Goal: Task Accomplishment & Management: Use online tool/utility

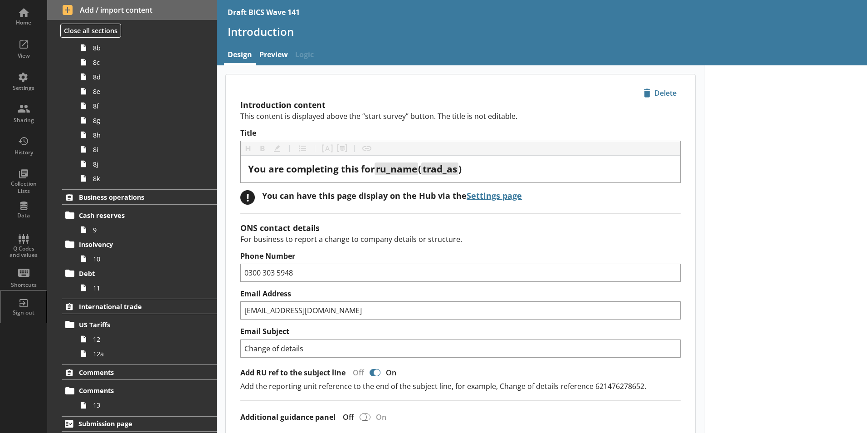
scroll to position [454, 0]
click at [409, 36] on h1 "Introduction" at bounding box center [542, 31] width 629 height 14
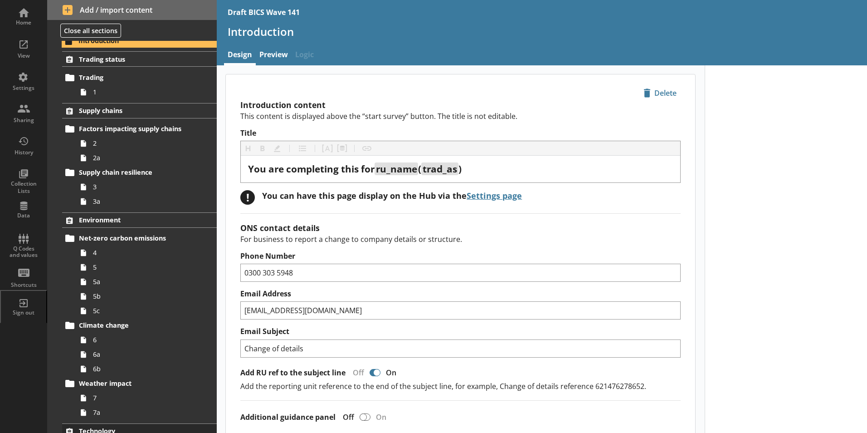
scroll to position [0, 0]
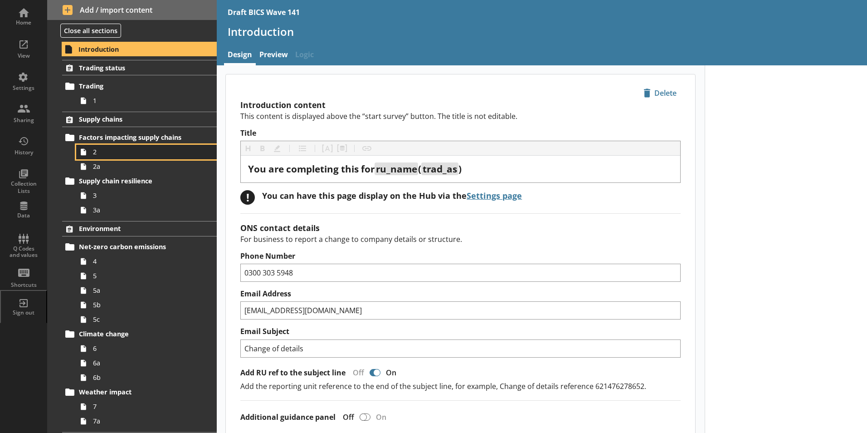
click at [97, 151] on span "2" at bounding box center [143, 151] width 101 height 9
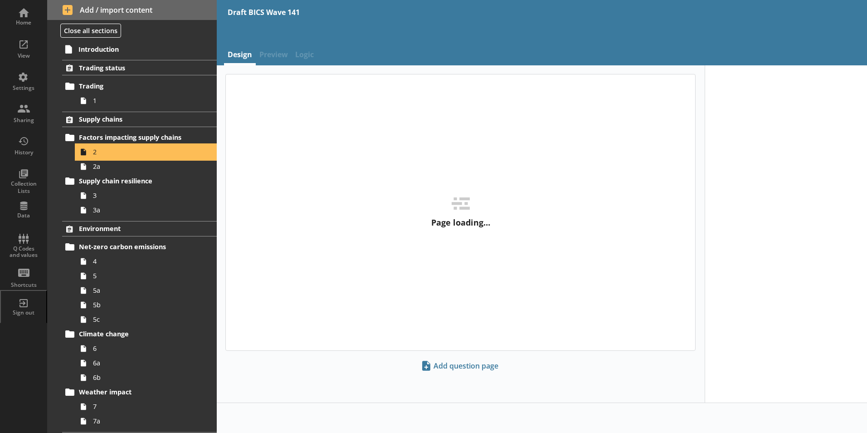
type textarea "x"
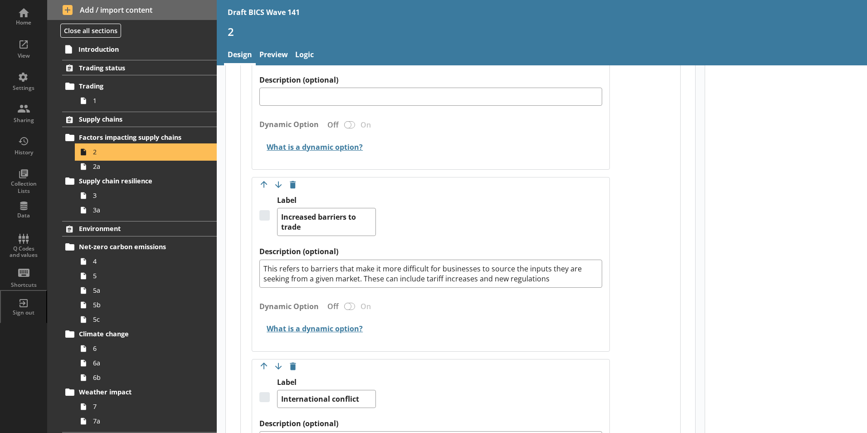
scroll to position [771, 0]
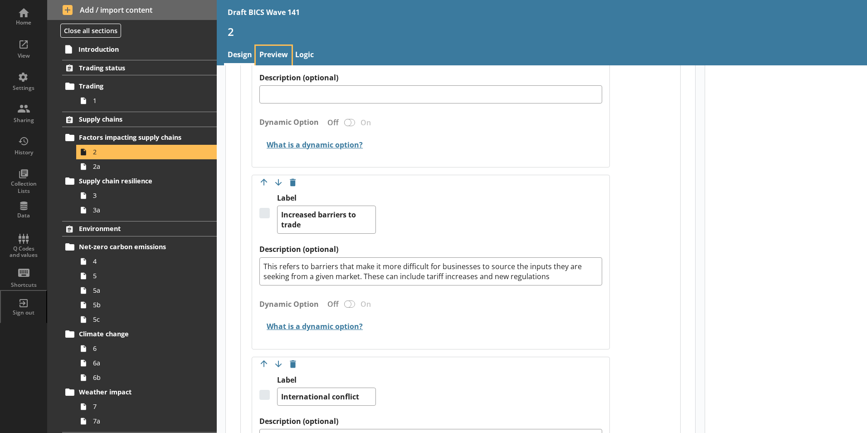
click at [283, 55] on link "Preview" at bounding box center [274, 55] width 36 height 19
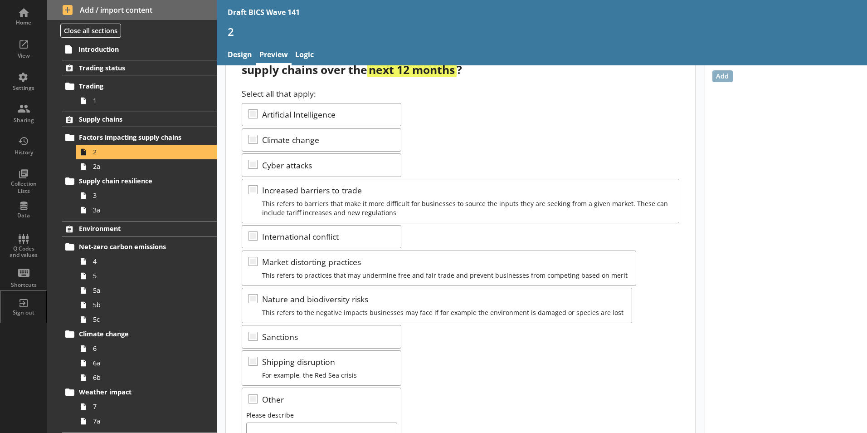
scroll to position [91, 0]
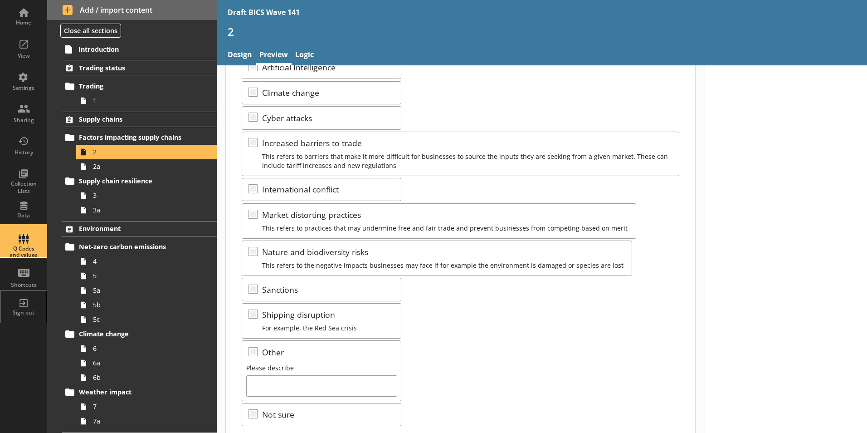
click at [29, 242] on div "Q Codes and values" at bounding box center [24, 241] width 32 height 32
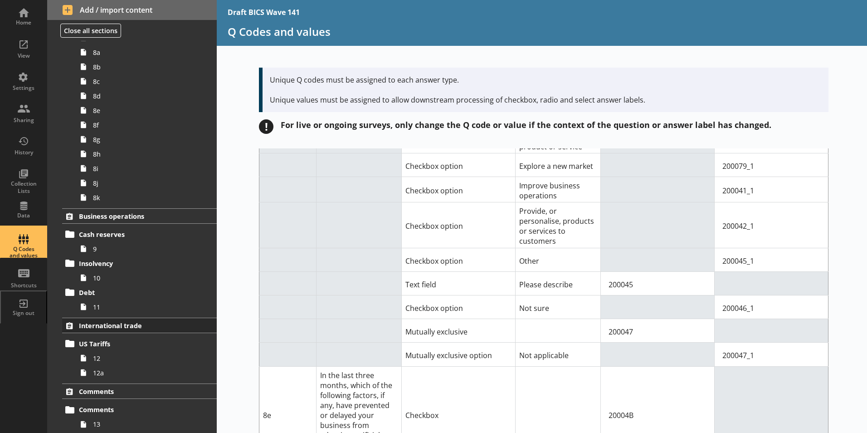
scroll to position [455, 0]
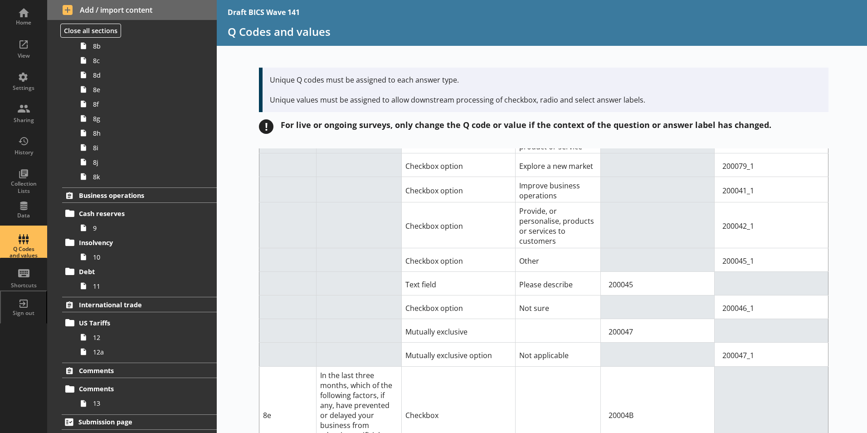
click at [9, 380] on div "Home View Settings Sharing History Collection Lists Data Q Codes and values Sho…" at bounding box center [23, 216] width 47 height 433
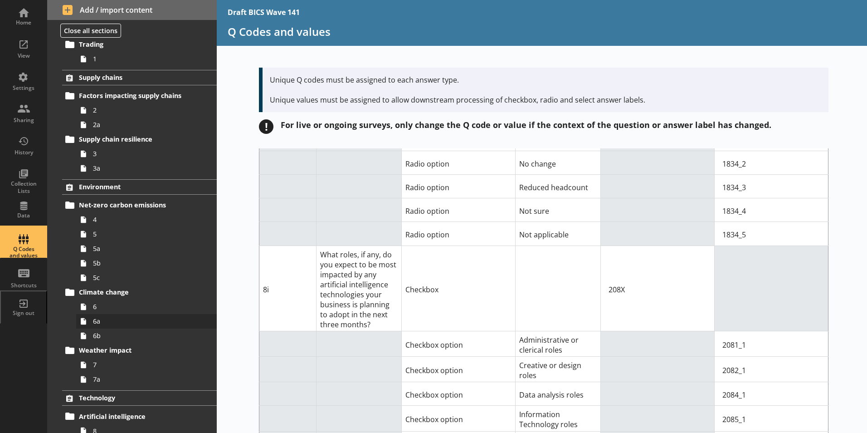
scroll to position [91, 0]
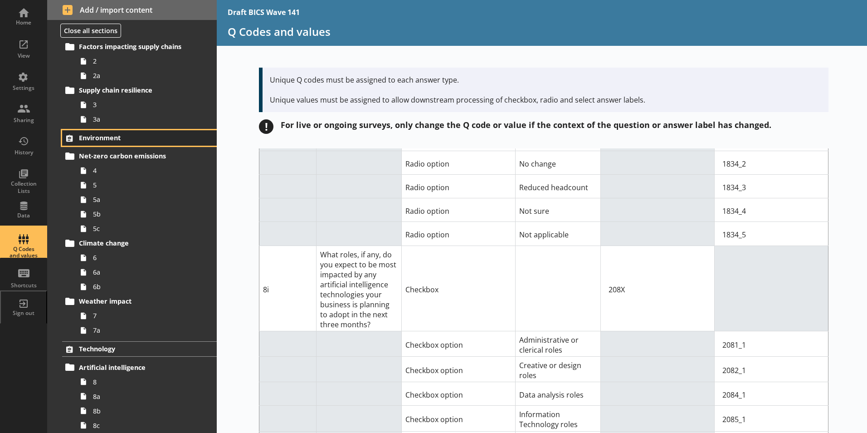
click at [76, 139] on icon at bounding box center [69, 138] width 15 height 15
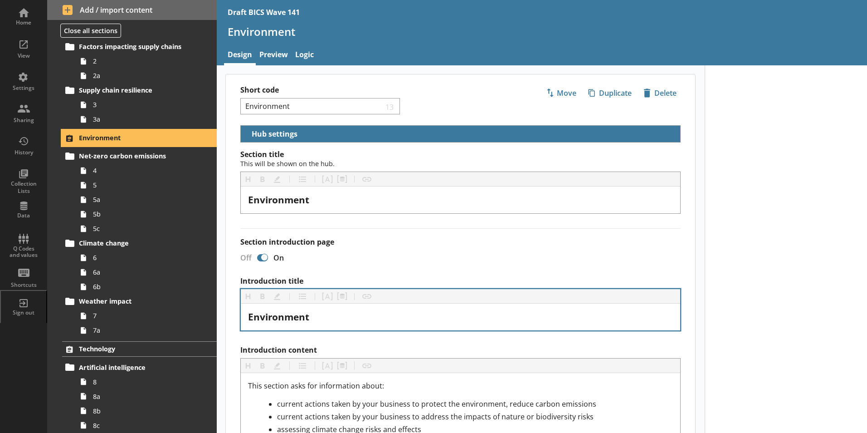
scroll to position [181, 0]
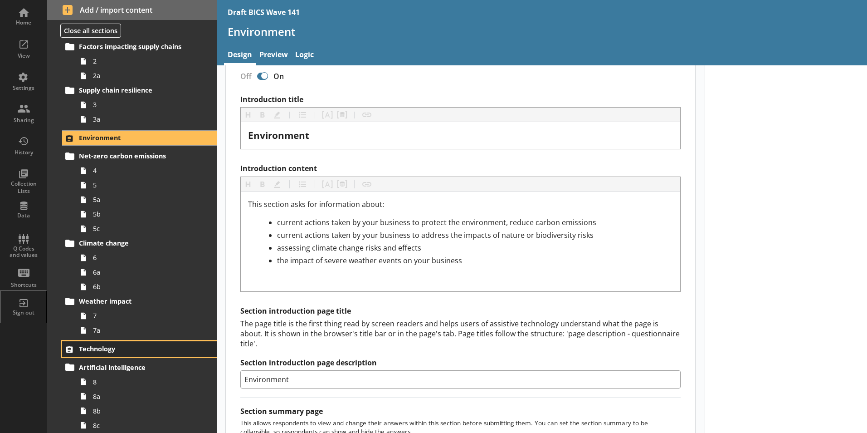
click at [93, 344] on span "Technology" at bounding box center [134, 348] width 111 height 9
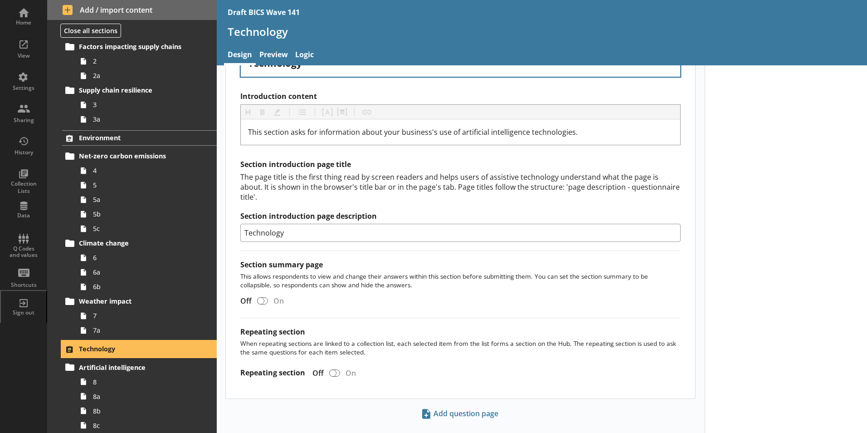
scroll to position [262, 0]
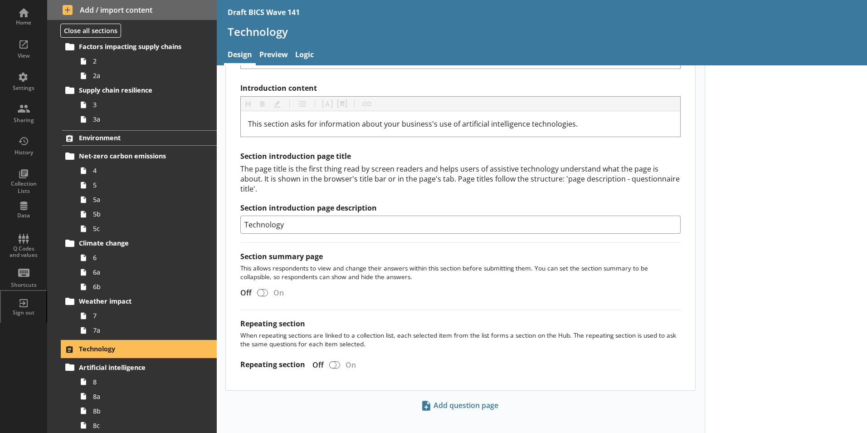
click at [85, 349] on span "Technology" at bounding box center [134, 348] width 111 height 9
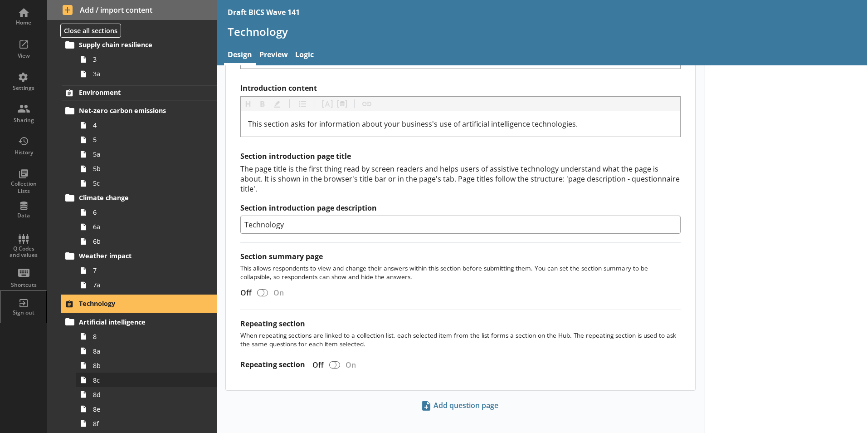
scroll to position [0, 0]
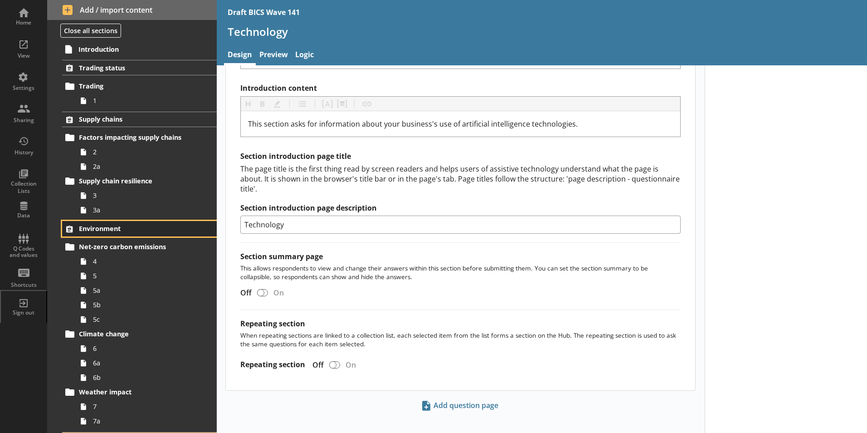
click at [128, 228] on span "Environment" at bounding box center [134, 228] width 111 height 9
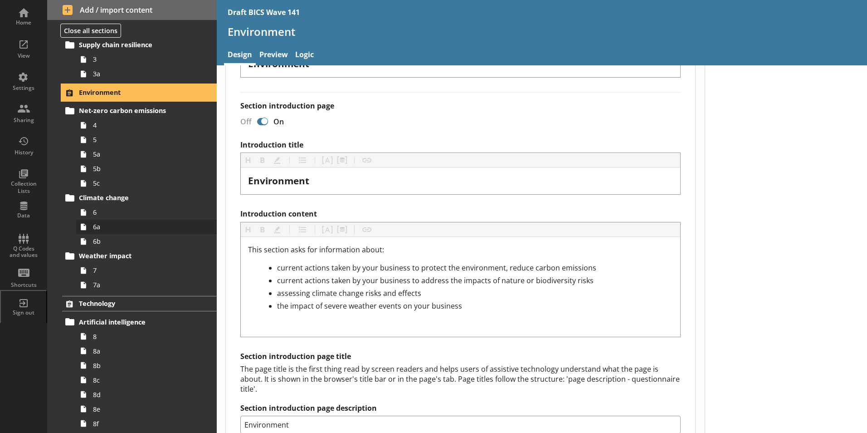
scroll to position [272, 0]
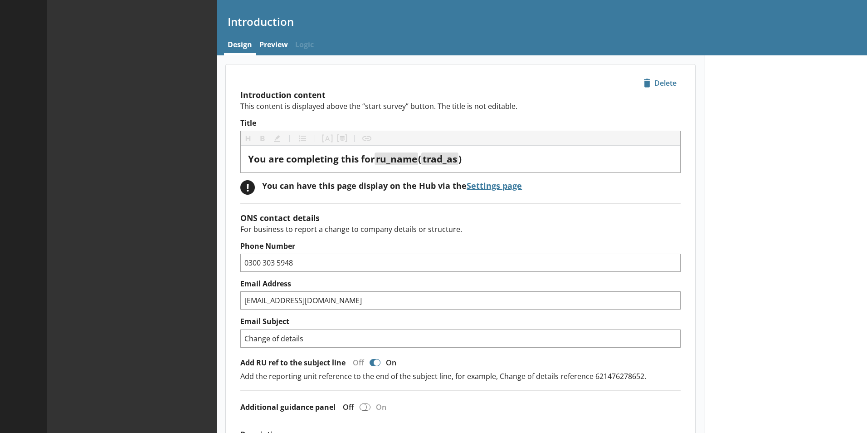
type textarea "x"
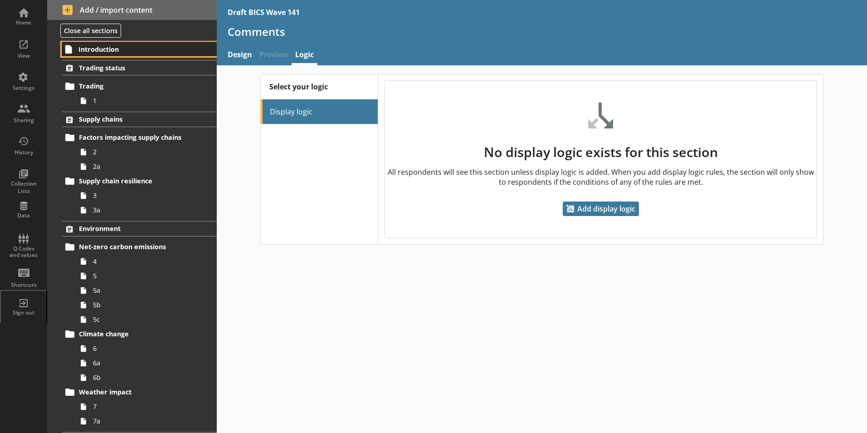
click at [78, 43] on link "Introduction" at bounding box center [139, 49] width 155 height 15
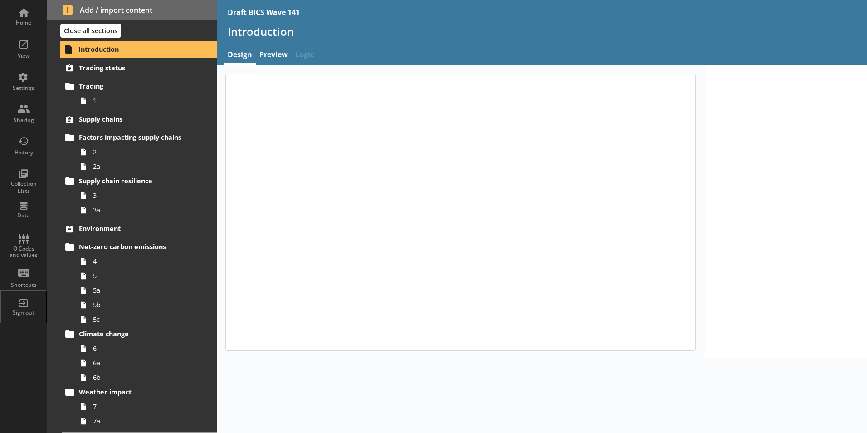
type textarea "x"
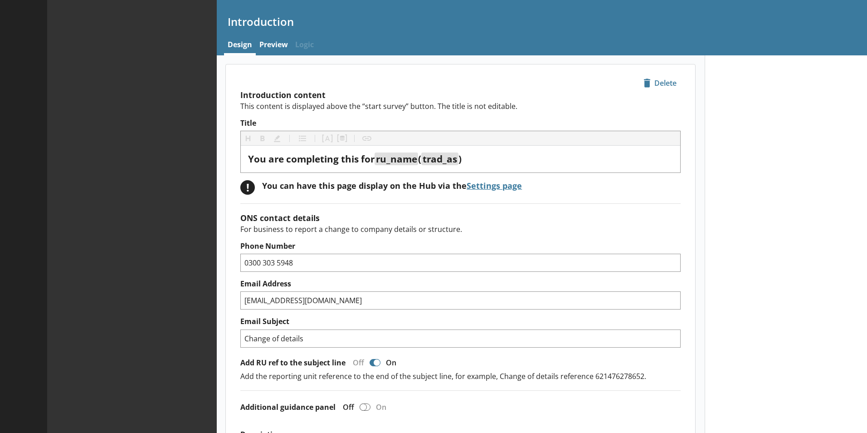
type textarea "x"
